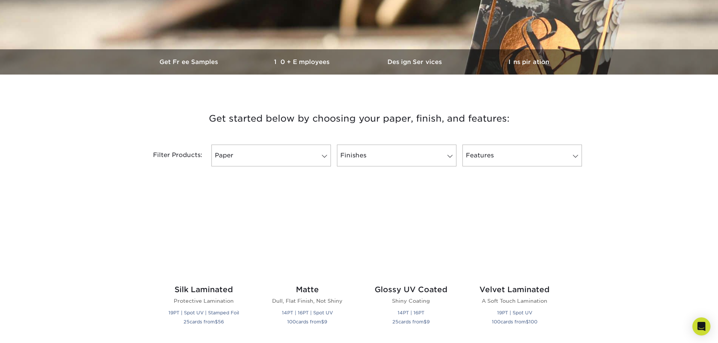
scroll to position [188, 0]
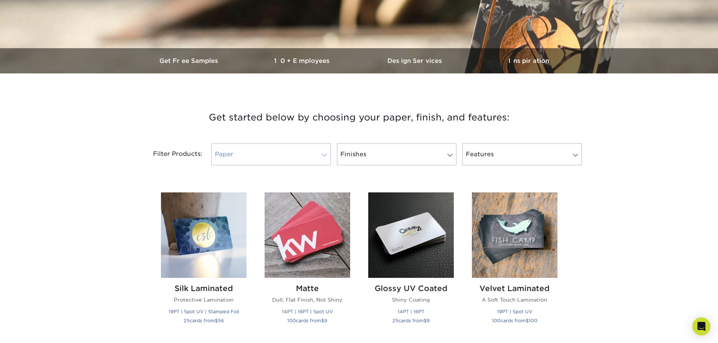
click at [324, 154] on span at bounding box center [324, 155] width 11 height 6
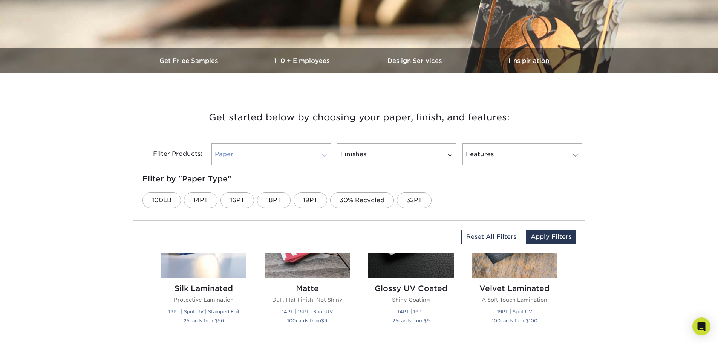
click at [324, 154] on span at bounding box center [324, 155] width 11 height 6
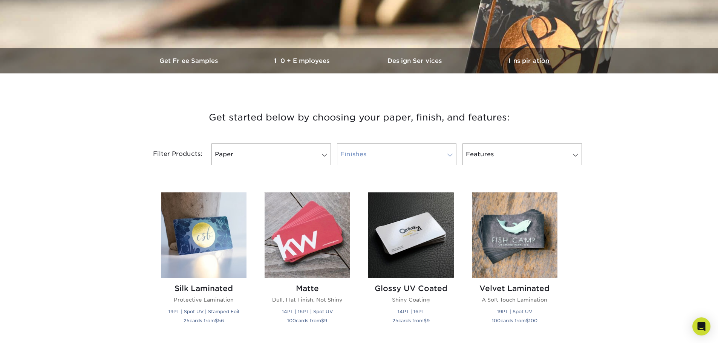
click at [370, 149] on link "Finishes" at bounding box center [396, 155] width 119 height 22
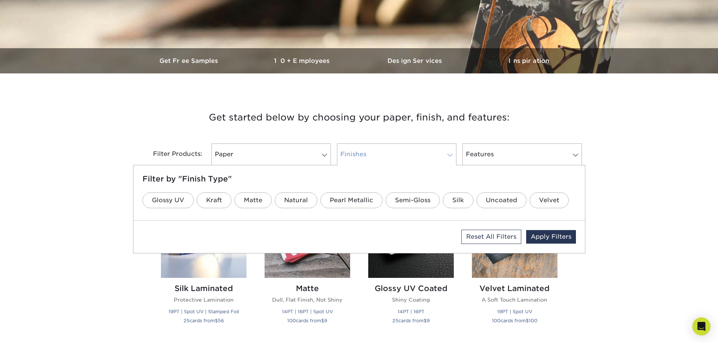
click at [370, 149] on link "Finishes" at bounding box center [396, 155] width 119 height 22
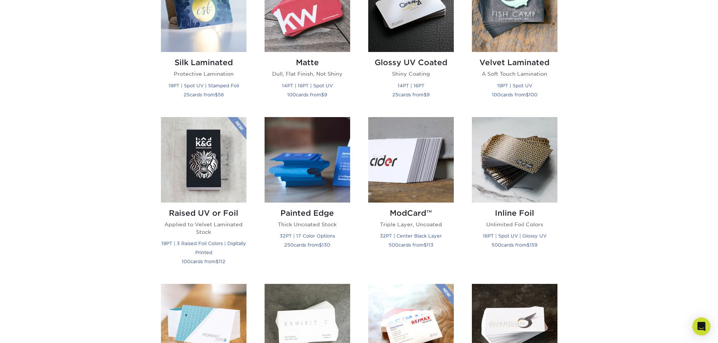
scroll to position [377, 0]
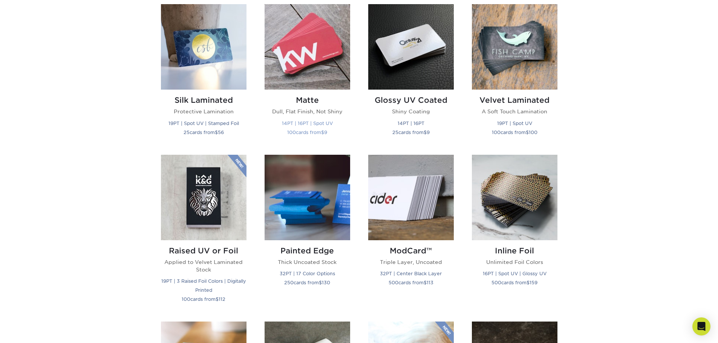
click at [313, 132] on small "100 cards from $ 9" at bounding box center [307, 133] width 40 height 6
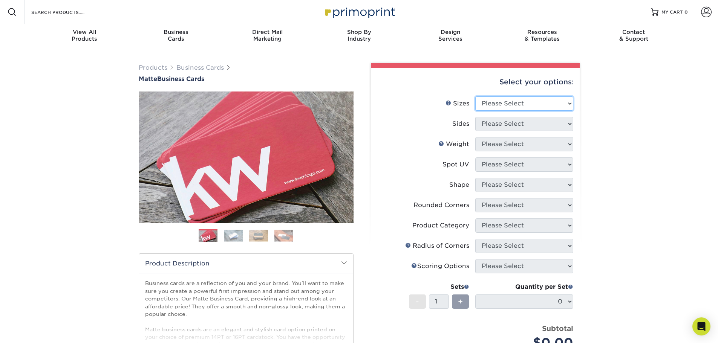
click at [508, 103] on select "Please Select 1.5" x 3.5" - Mini 1.75" x 3.5" - Mini 2" x 2" - Square 2" x 3" -…" at bounding box center [524, 103] width 98 height 14
select select "2.00x3.50"
click at [475, 96] on select "Please Select 1.5" x 3.5" - Mini 1.75" x 3.5" - Mini 2" x 2" - Square 2" x 3" -…" at bounding box center [524, 103] width 98 height 14
click at [505, 125] on select "Please Select Print Both Sides Print Front Only" at bounding box center [524, 124] width 98 height 14
select select "32d3c223-f82c-492b-b915-ba065a00862f"
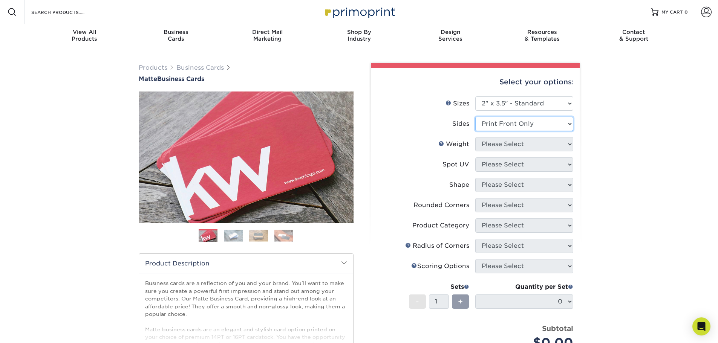
click at [475, 117] on select "Please Select Print Both Sides Print Front Only" at bounding box center [524, 124] width 98 height 14
click at [507, 148] on select "Please Select 16PT 14PT" at bounding box center [524, 144] width 98 height 14
select select "16PT"
click at [475, 137] on select "Please Select 16PT 14PT" at bounding box center [524, 144] width 98 height 14
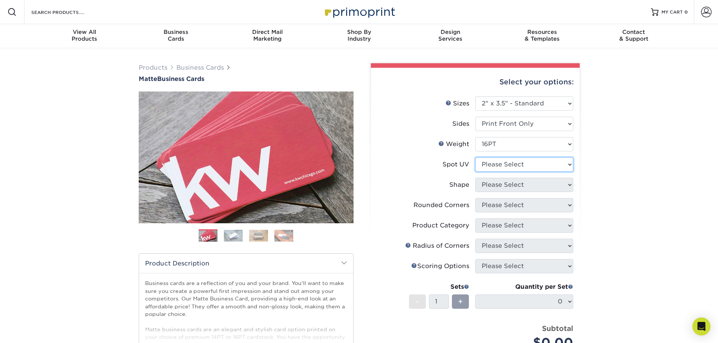
click at [500, 166] on select "Please Select No Spot UV Front Only" at bounding box center [524, 165] width 98 height 14
select select "1"
click at [475, 158] on select "Please Select No Spot UV Front Only" at bounding box center [524, 165] width 98 height 14
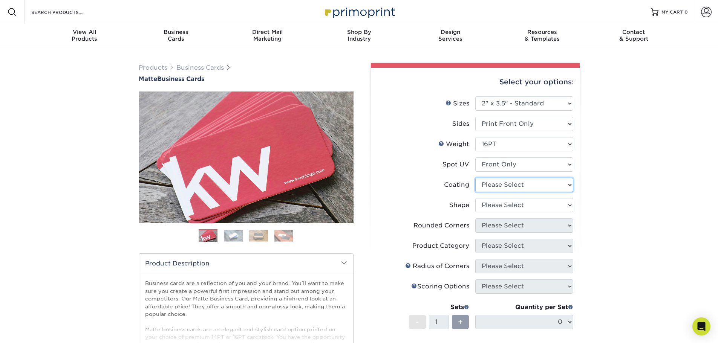
click at [508, 187] on select at bounding box center [524, 185] width 98 height 14
select select "121bb7b5-3b4d-429f-bd8d-bbf80e953313"
click at [475, 178] on select at bounding box center [524, 185] width 98 height 14
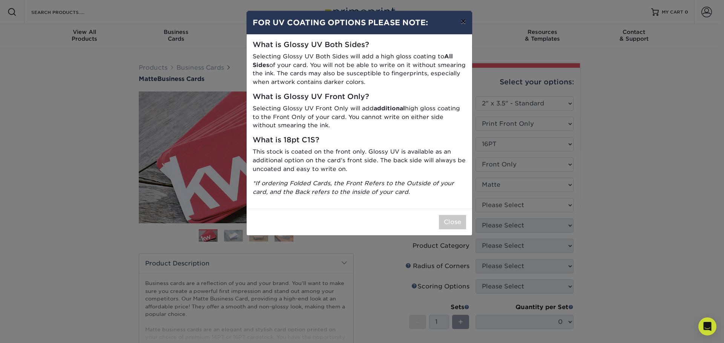
click at [462, 19] on button "×" at bounding box center [462, 21] width 17 height 21
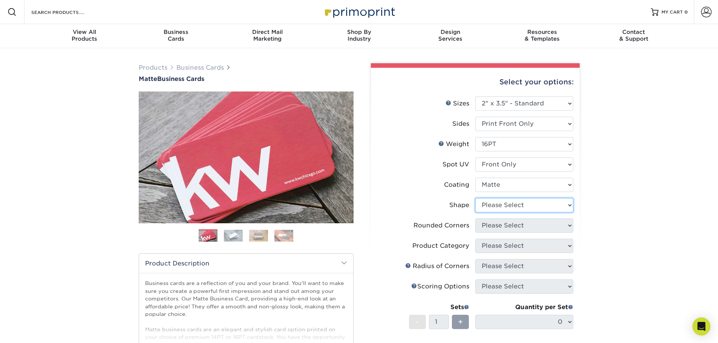
click at [500, 202] on select "Please Select Standard" at bounding box center [524, 205] width 98 height 14
select select "standard"
click at [475, 198] on select "Please Select Standard" at bounding box center [524, 205] width 98 height 14
click at [495, 222] on select "Please Select Yes - Round 2 Corners Yes - Round 4 Corners No" at bounding box center [524, 226] width 98 height 14
select select "7672df9e-0e0a-464d-8e1f-920c575e4da3"
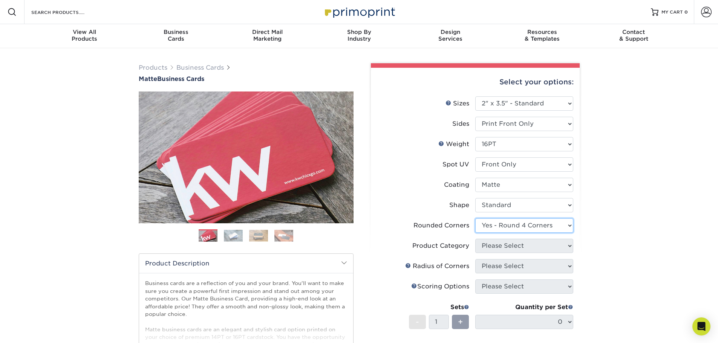
click at [475, 219] on select "Please Select Yes - Round 2 Corners Yes - Round 4 Corners No" at bounding box center [524, 226] width 98 height 14
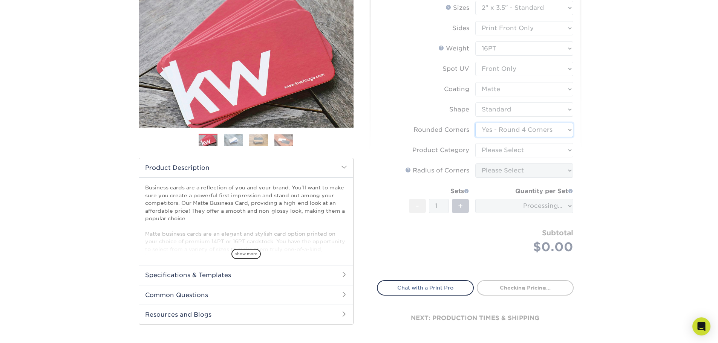
scroll to position [113, 0]
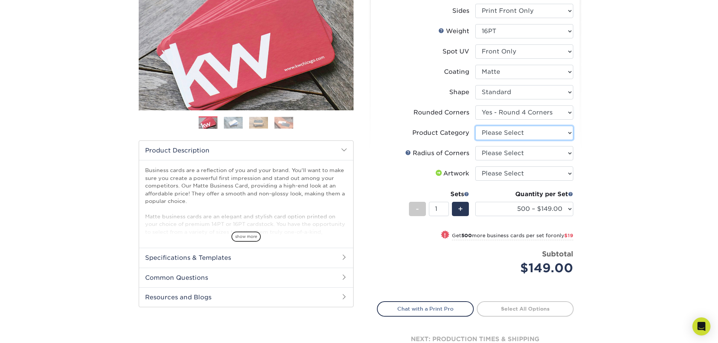
click at [492, 133] on select "Please Select Business Cards" at bounding box center [524, 133] width 98 height 14
select select "3b5148f1-0588-4f88-a218-97bcfdce65c1"
click at [475, 126] on select "Please Select Business Cards" at bounding box center [524, 133] width 98 height 14
click at [503, 150] on select "Please Select Rounded 1/8" Rounded 1/4"" at bounding box center [524, 153] width 98 height 14
select select "479fbfe7-6a0c-4895-8c9a-81739b7486c9"
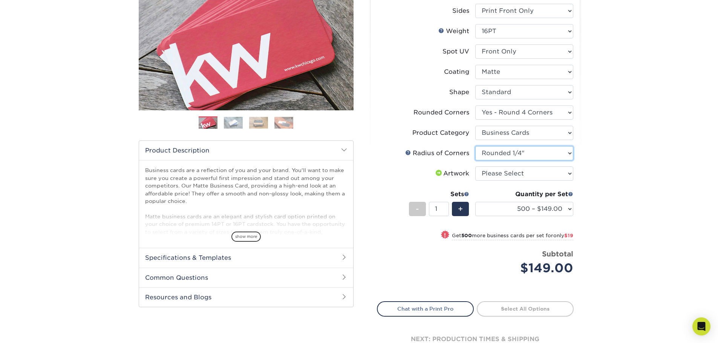
click at [475, 146] on select "Please Select Rounded 1/8" Rounded 1/4"" at bounding box center [524, 153] width 98 height 14
click at [511, 170] on select "Please Select I will upload files I need a design - $100" at bounding box center [524, 174] width 98 height 14
click at [475, 167] on select "Please Select I will upload files I need a design - $100" at bounding box center [524, 174] width 98 height 14
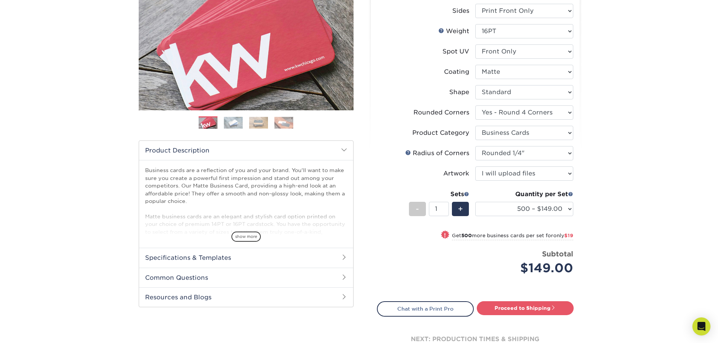
click at [475, 278] on li "Price per set $149.00 Subtotal $149.00 This product does not qualify for a disc…" at bounding box center [475, 268] width 185 height 38
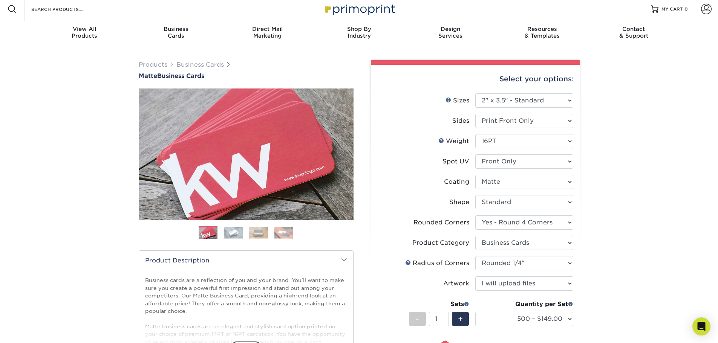
scroll to position [0, 0]
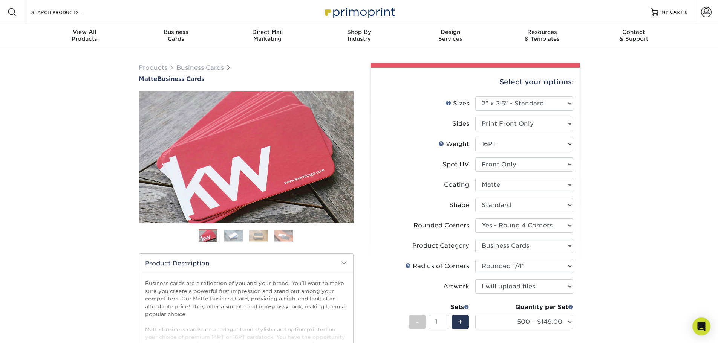
click at [458, 286] on div "Artwork" at bounding box center [456, 286] width 26 height 9
click at [529, 286] on select "Please Select I will upload files I need a design - $100" at bounding box center [524, 287] width 98 height 14
select select "design"
click at [475, 280] on select "Please Select I will upload files I need a design - $100" at bounding box center [524, 287] width 98 height 14
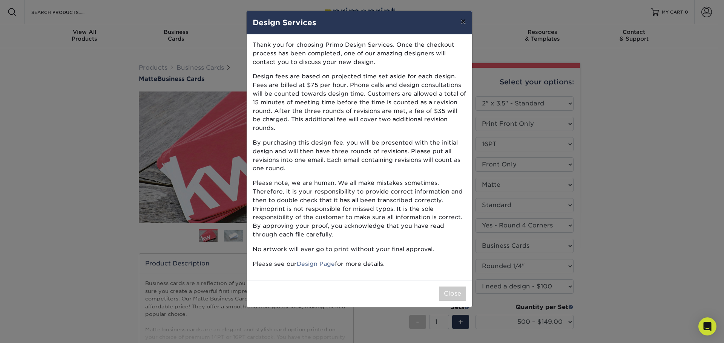
click at [462, 21] on button "×" at bounding box center [462, 21] width 17 height 21
